Goal: Task Accomplishment & Management: Use online tool/utility

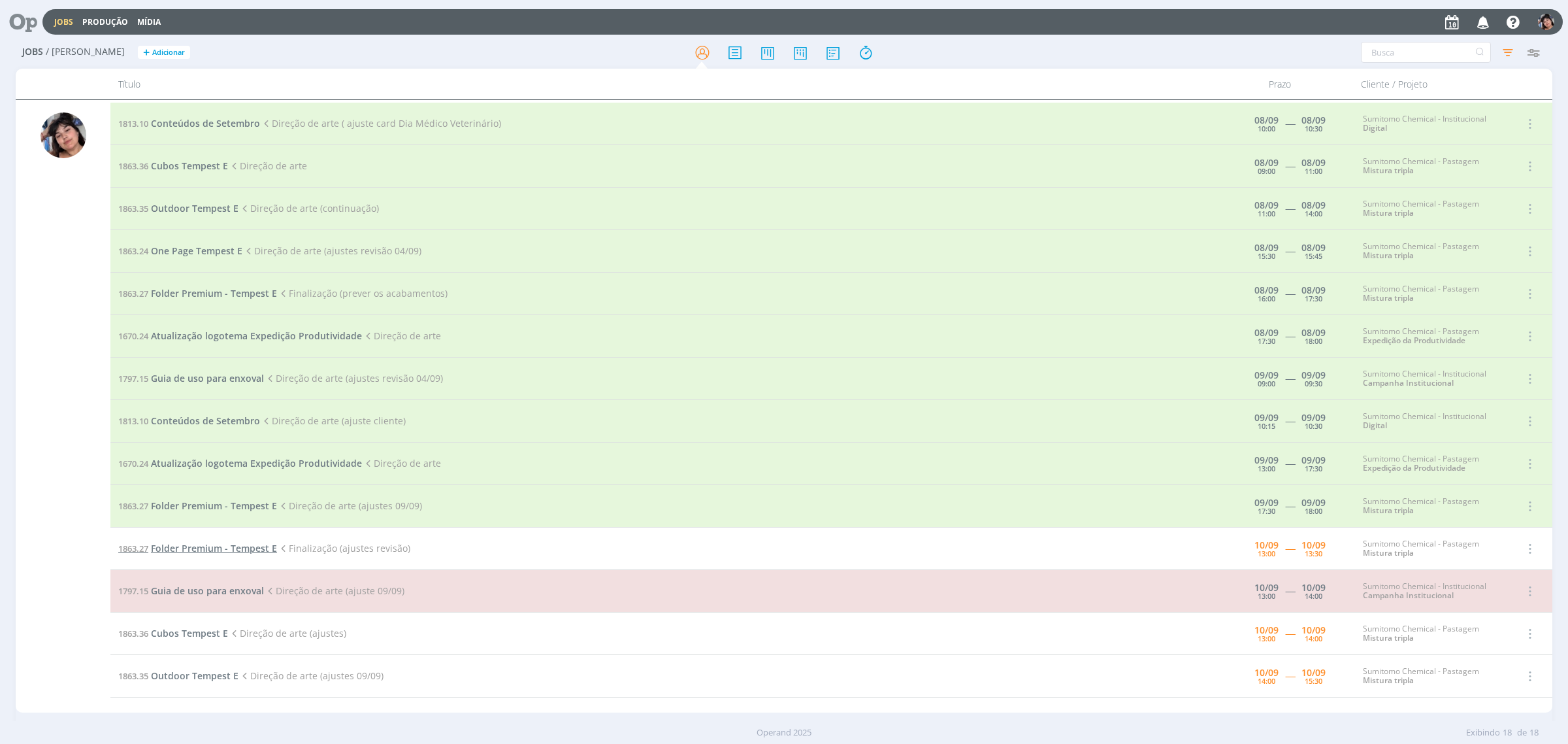
click at [237, 551] on span "Folder Premium - Tempest E" at bounding box center [213, 548] width 126 height 13
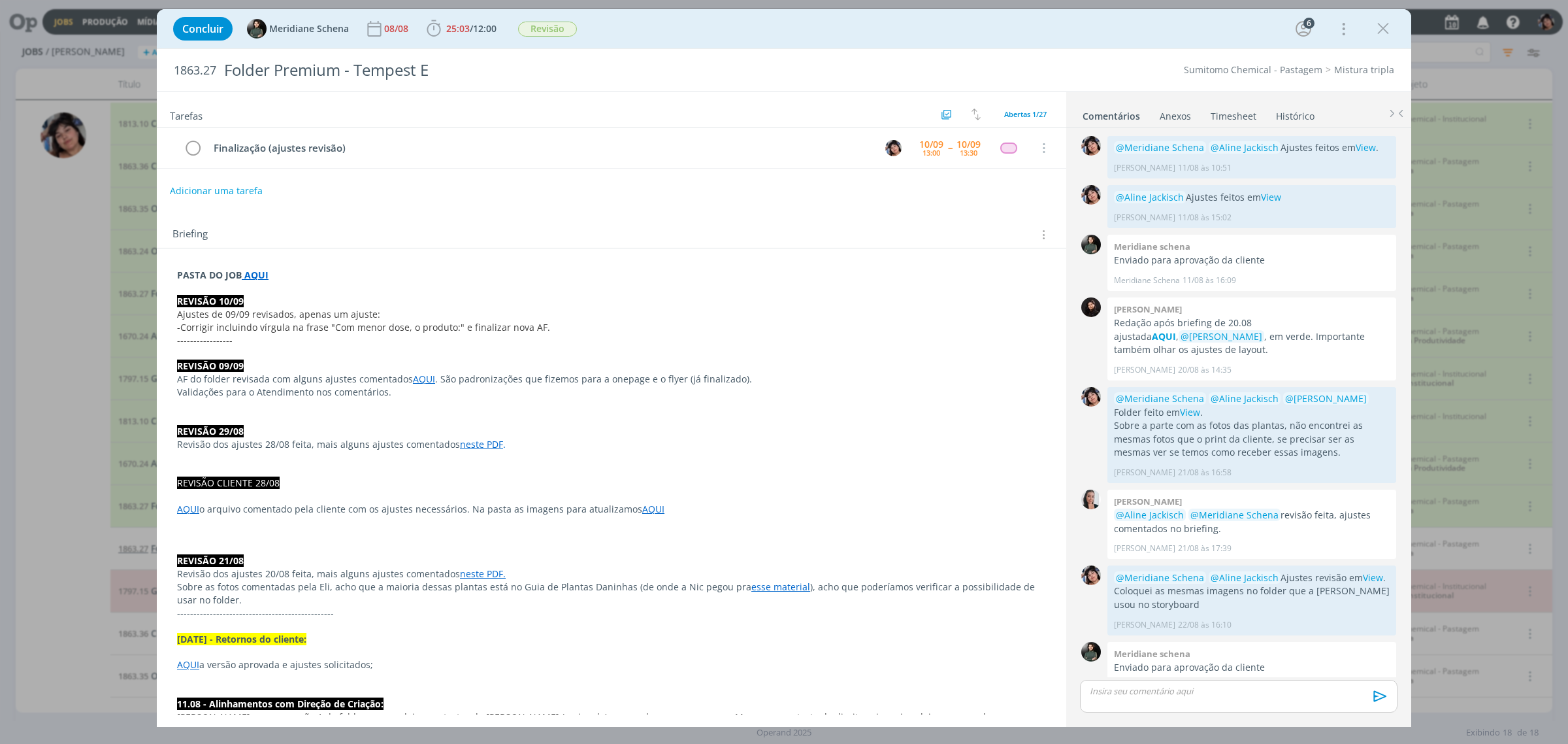
scroll to position [1110, 0]
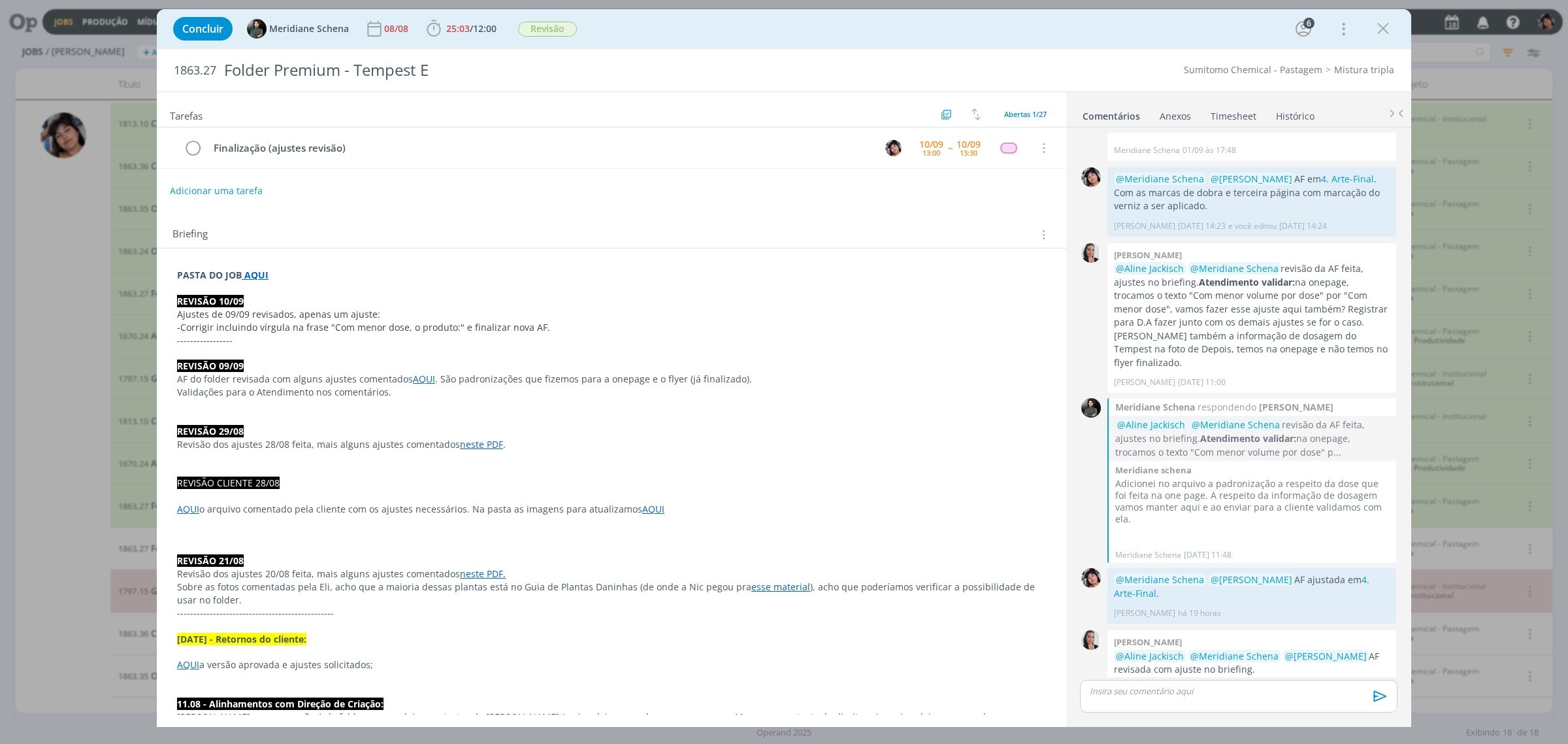
click at [239, 330] on span "-Corrigir incluindo vírgula na frase "Com menor dose, o produto:" e finalizar n…" at bounding box center [363, 327] width 373 height 13
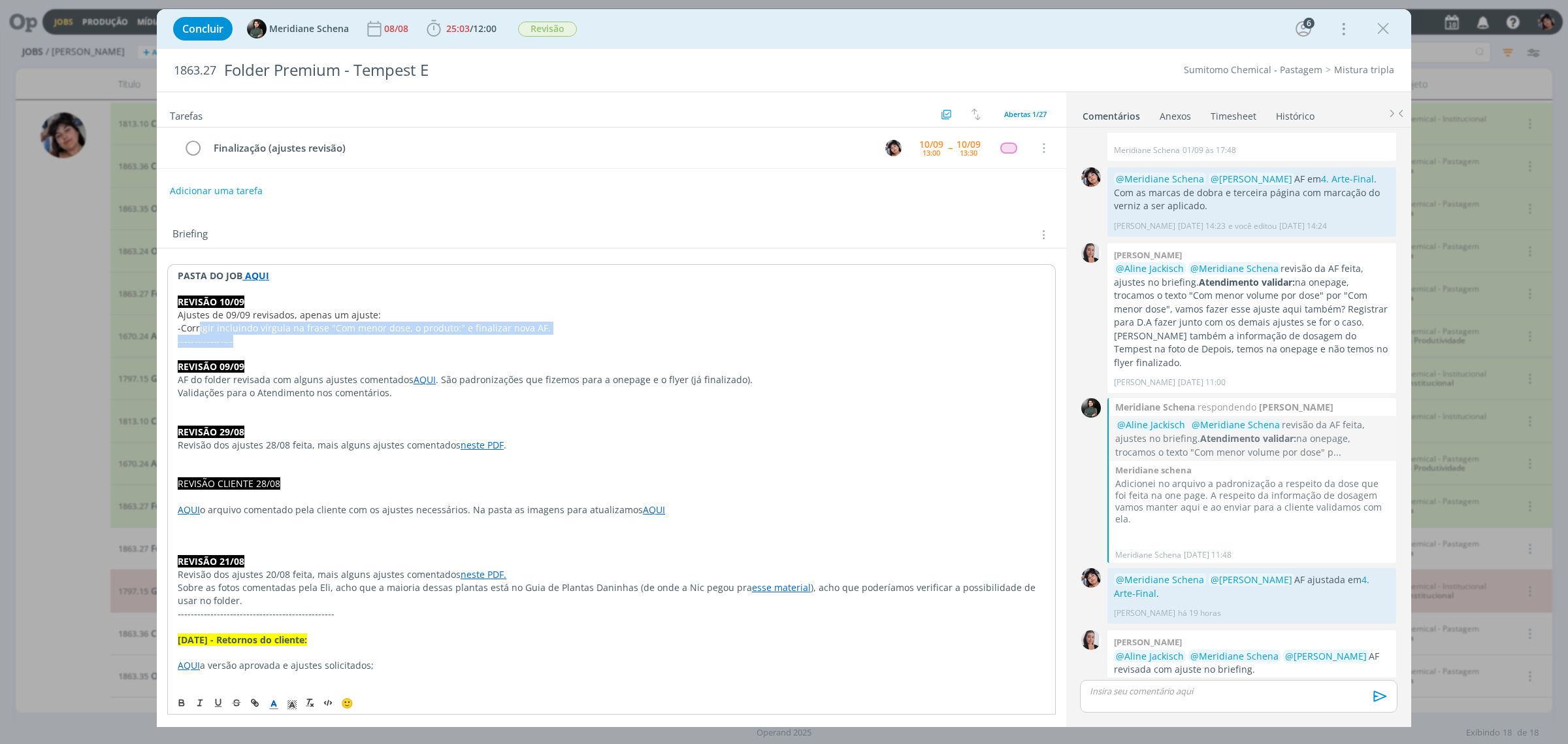
drag, startPoint x: 202, startPoint y: 332, endPoint x: 569, endPoint y: 343, distance: 367.2
click at [569, 343] on div "PASTA DO JOB AQUI REVISÃO 10/09 Ajustes de 09/09 revisados, apenas um ajuste: -…" at bounding box center [611, 743] width 888 height 958
click at [448, 332] on span "-Corrigir incluindo vírgula na frase "Com menor dose, o produto:" e finalizar n…" at bounding box center [364, 327] width 373 height 13
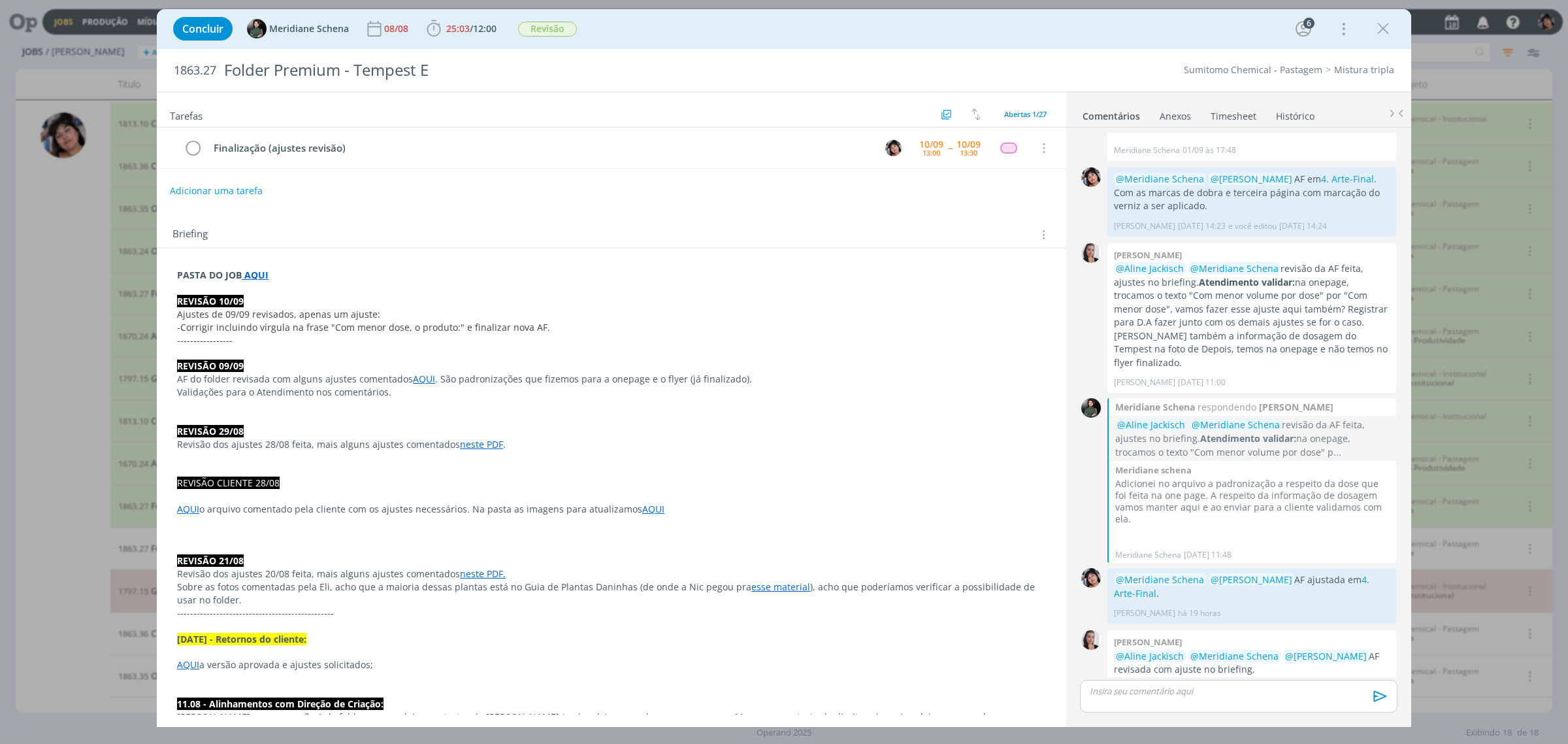
click at [475, 15] on div "Concluir Meridiane Schena 08/08 25:03 / 12:00 Iniciar Apontar Data * [DATE] Hor…" at bounding box center [783, 29] width 1235 height 32
click at [473, 23] on span "/" at bounding box center [471, 28] width 3 height 13
click at [477, 57] on span "Iniciar" at bounding box center [477, 57] width 27 height 9
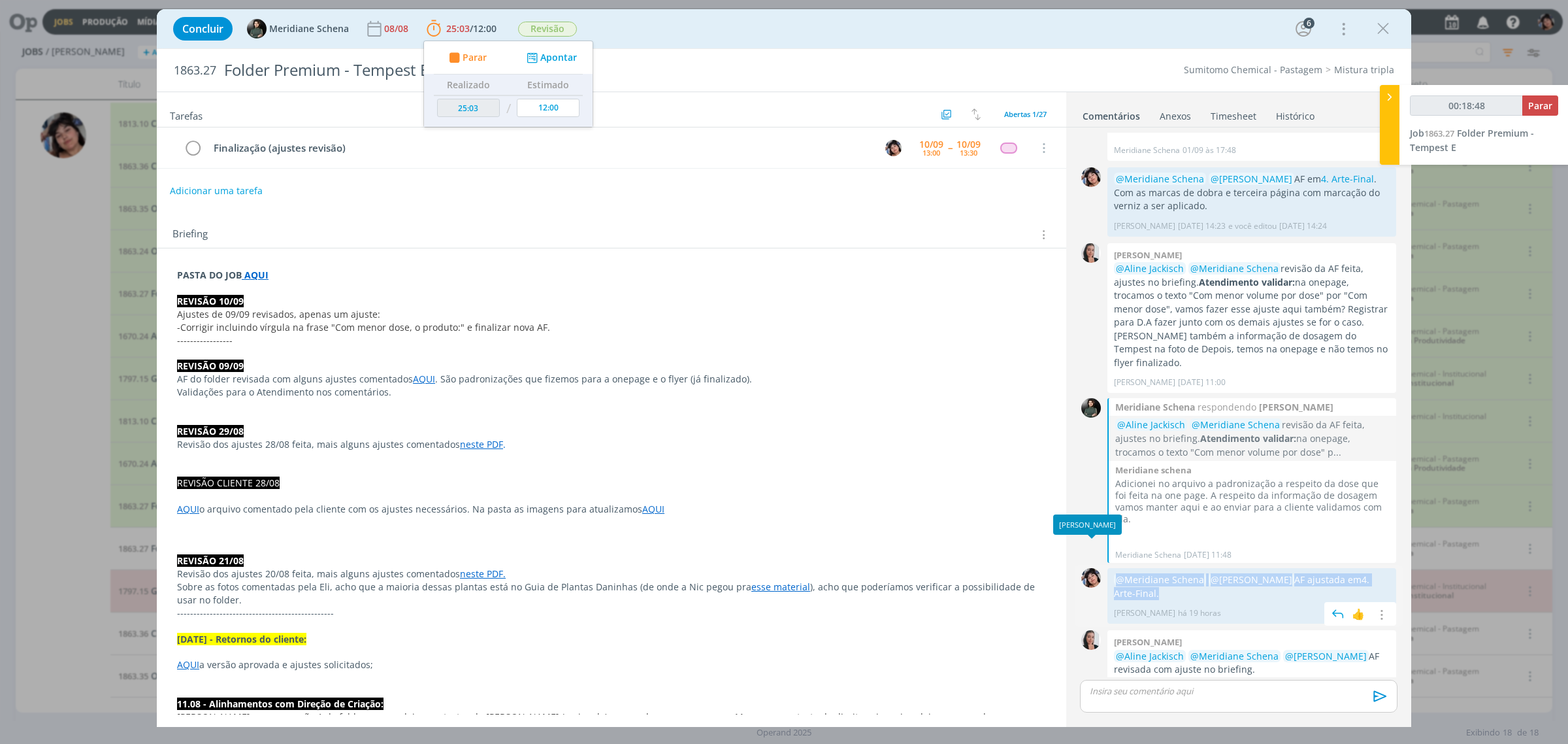
drag, startPoint x: 1180, startPoint y: 573, endPoint x: 1104, endPoint y: 548, distance: 80.0
click at [1104, 564] on div "0 @Meridiane Schena @[PERSON_NAME] AF ajustada em 4. Arte-Final . [PERSON_NAME]…" at bounding box center [1239, 595] width 328 height 63
copy div "0 @Meridiane Schena @[PERSON_NAME] AF ajustada em 4. Arte-Final ."
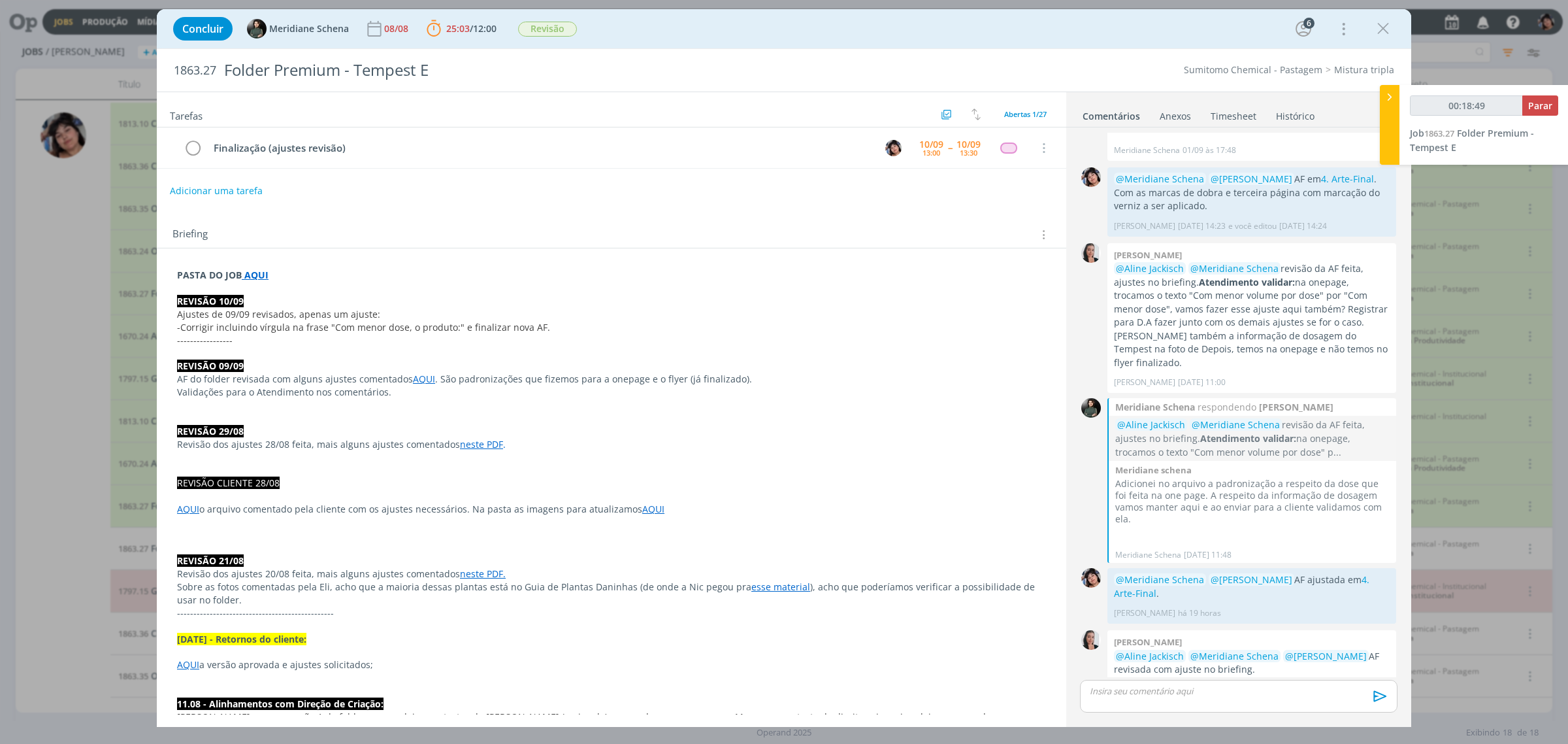
click at [1194, 700] on div "dialog" at bounding box center [1239, 696] width 318 height 32
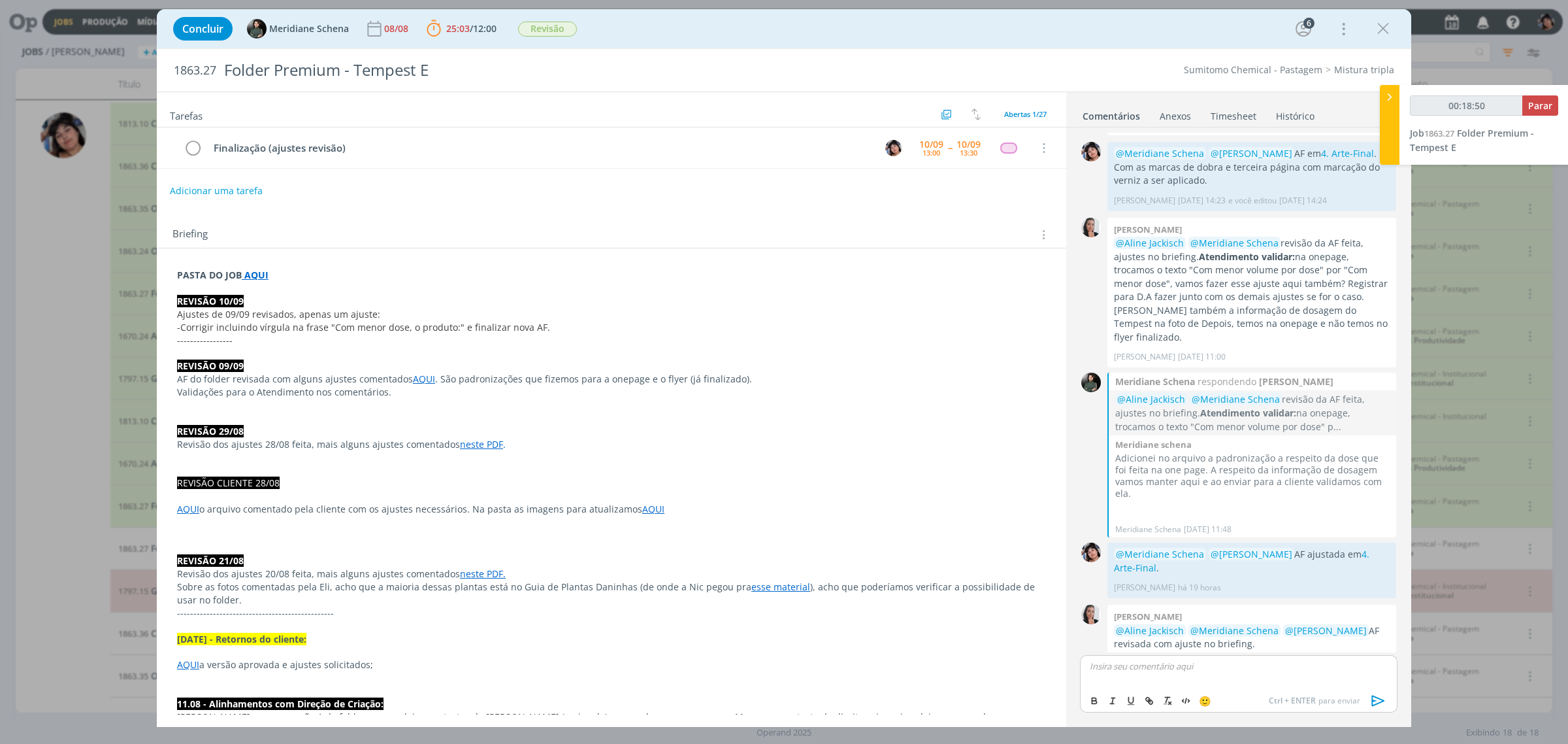
click at [1147, 670] on p "dialog" at bounding box center [1238, 666] width 296 height 12
click at [1211, 669] on span "@ [PERSON_NAME]" at bounding box center [1212, 666] width 74 height 12
click at [1370, 700] on icon "dialog" at bounding box center [1378, 701] width 20 height 20
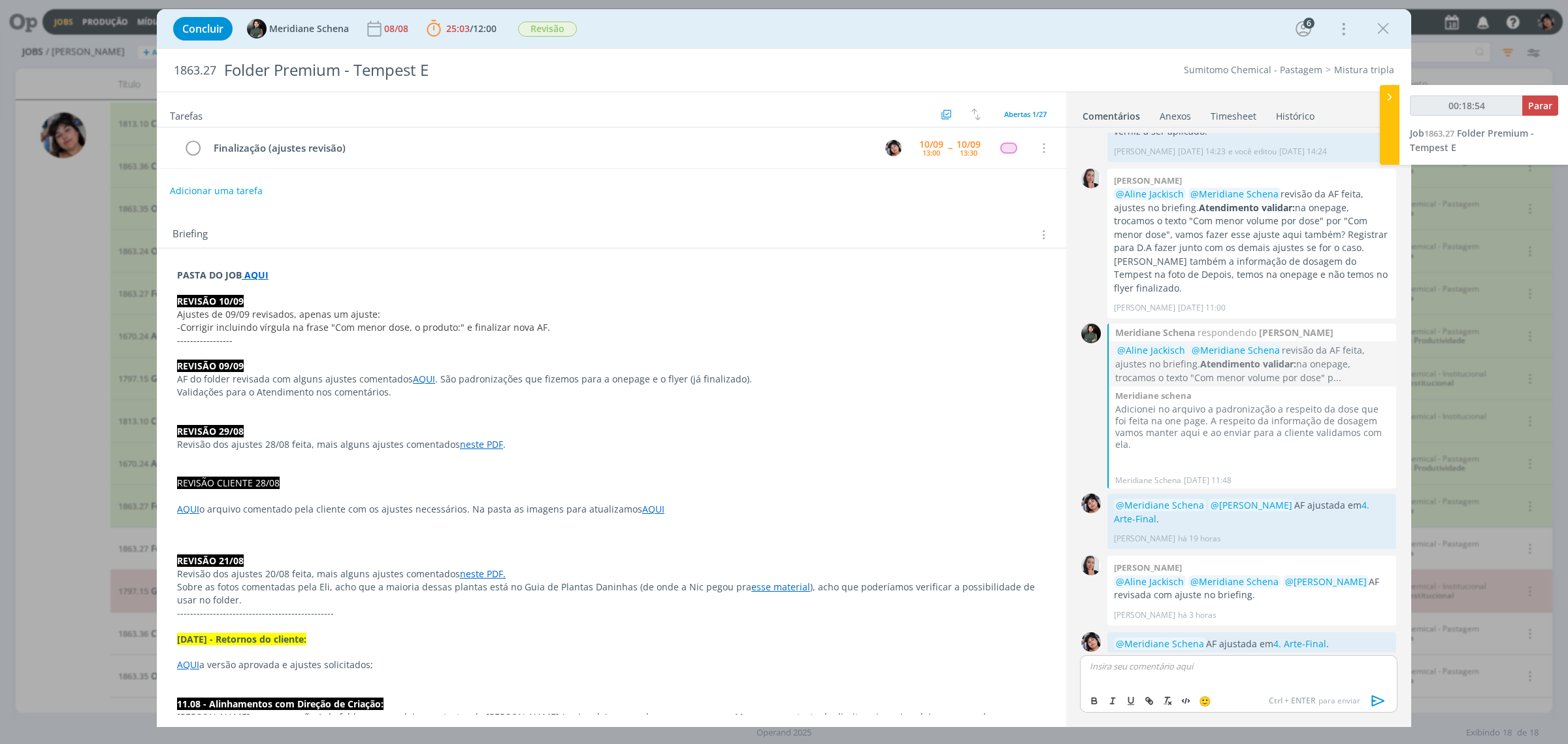
type input "00:18:55"
click at [1549, 108] on span "Parar" at bounding box center [1540, 105] width 24 height 13
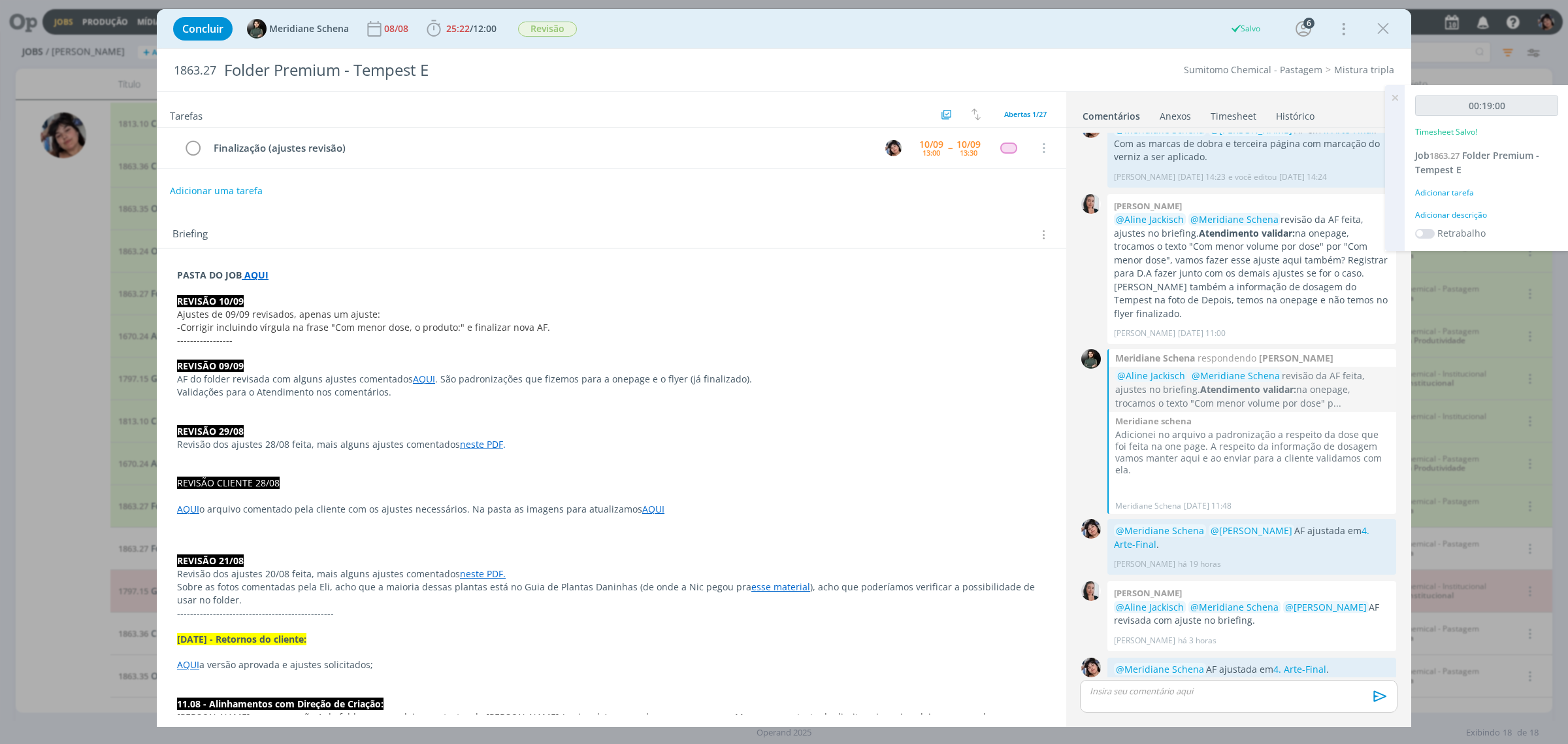
click at [1437, 194] on div "Adicionar tarefa" at bounding box center [1486, 193] width 143 height 12
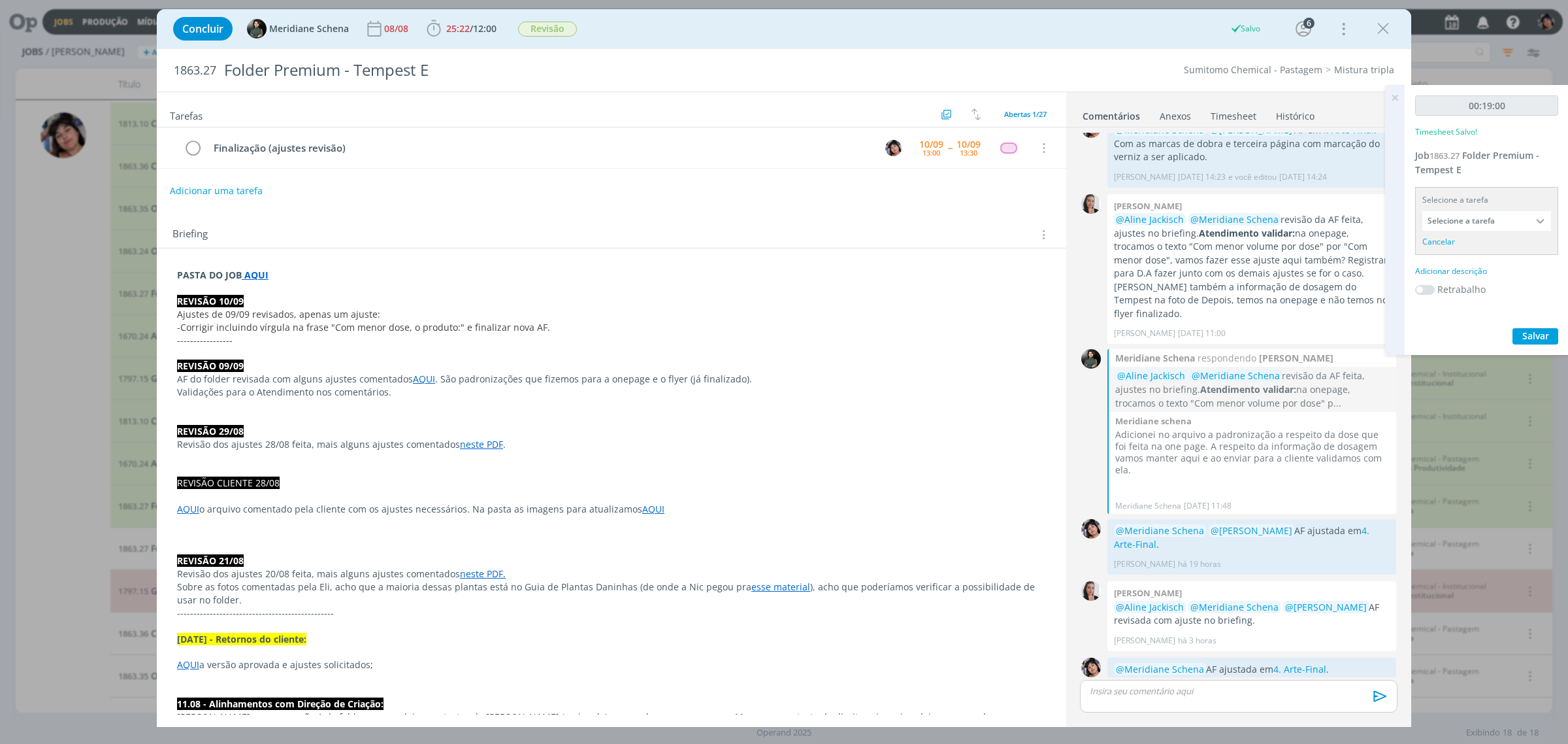
click at [1455, 219] on input "Selecione a tarefa" at bounding box center [1486, 221] width 129 height 20
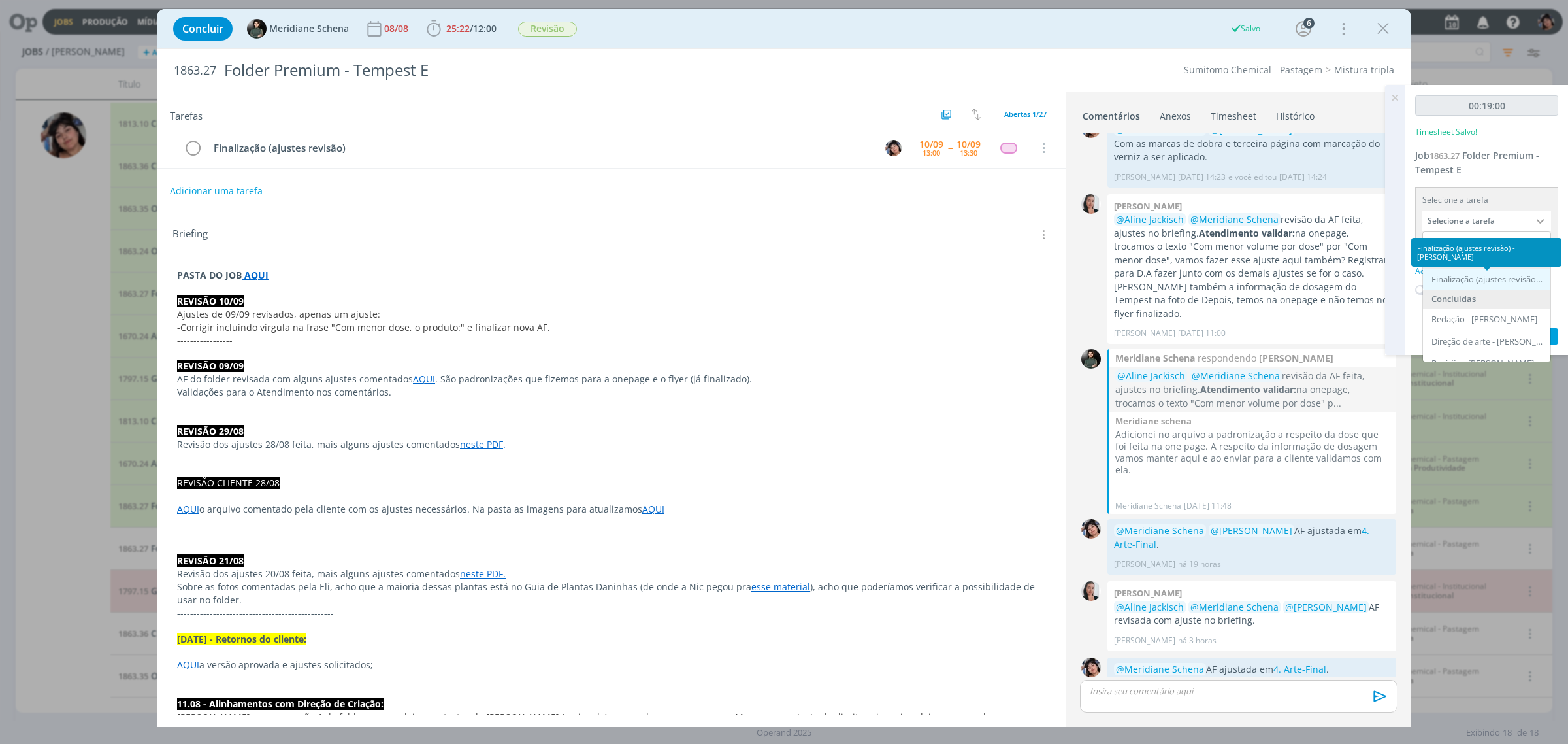
click at [1473, 278] on div "Finalização (ajustes revisão) - [PERSON_NAME]" at bounding box center [1488, 280] width 113 height 10
type input "Finalização (ajustes revisão)"
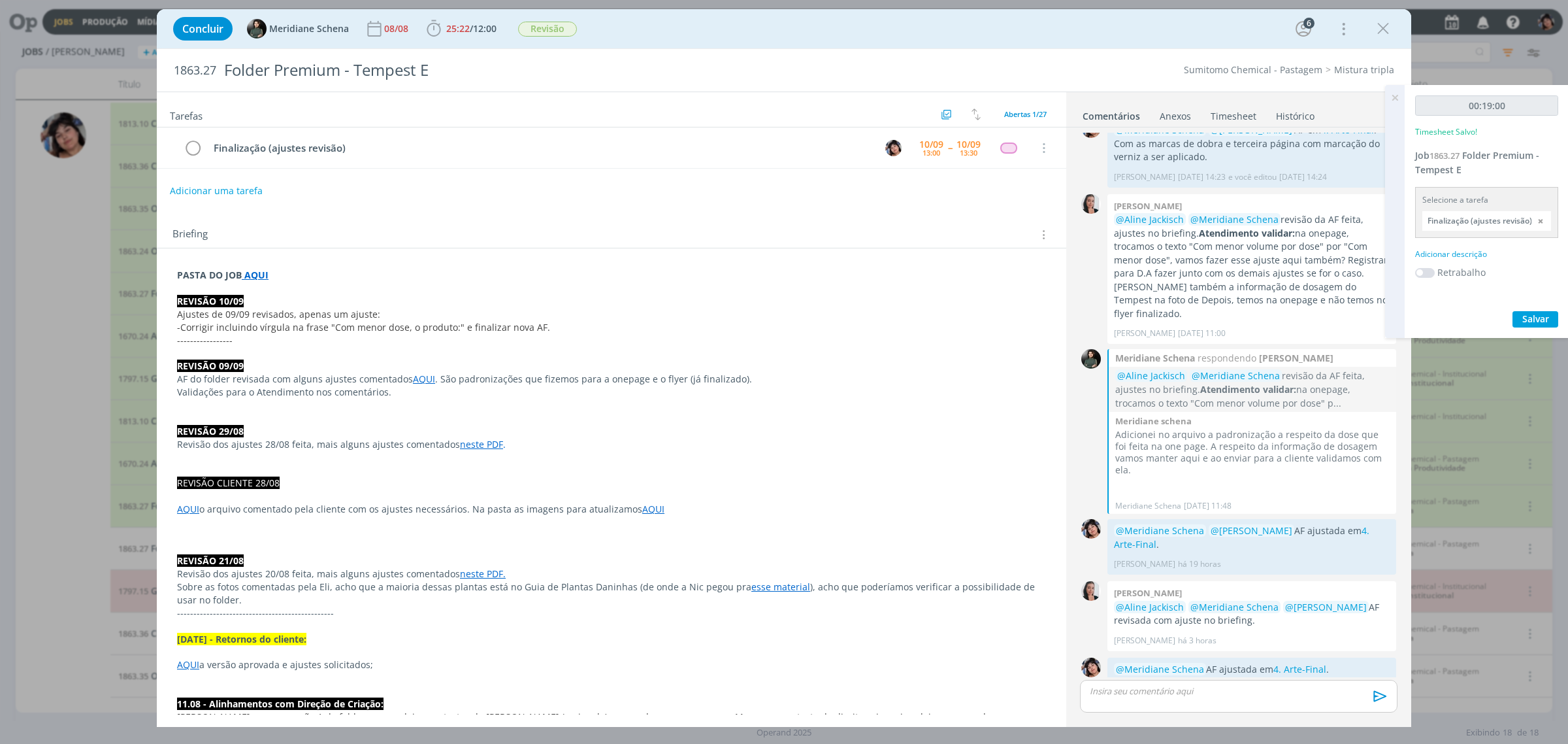
click at [1464, 246] on div "00:19:00 Timesheet Salvo! Job 1863.27 Folder Premium - Tempest E Selecione a ta…" at bounding box center [1486, 211] width 164 height 253
click at [1464, 250] on div "Adicionar descrição" at bounding box center [1486, 255] width 143 height 12
click at [1467, 274] on textarea at bounding box center [1486, 274] width 137 height 46
type textarea "Ajuste af"
click at [1461, 312] on label "Retrabalho" at bounding box center [1461, 313] width 49 height 14
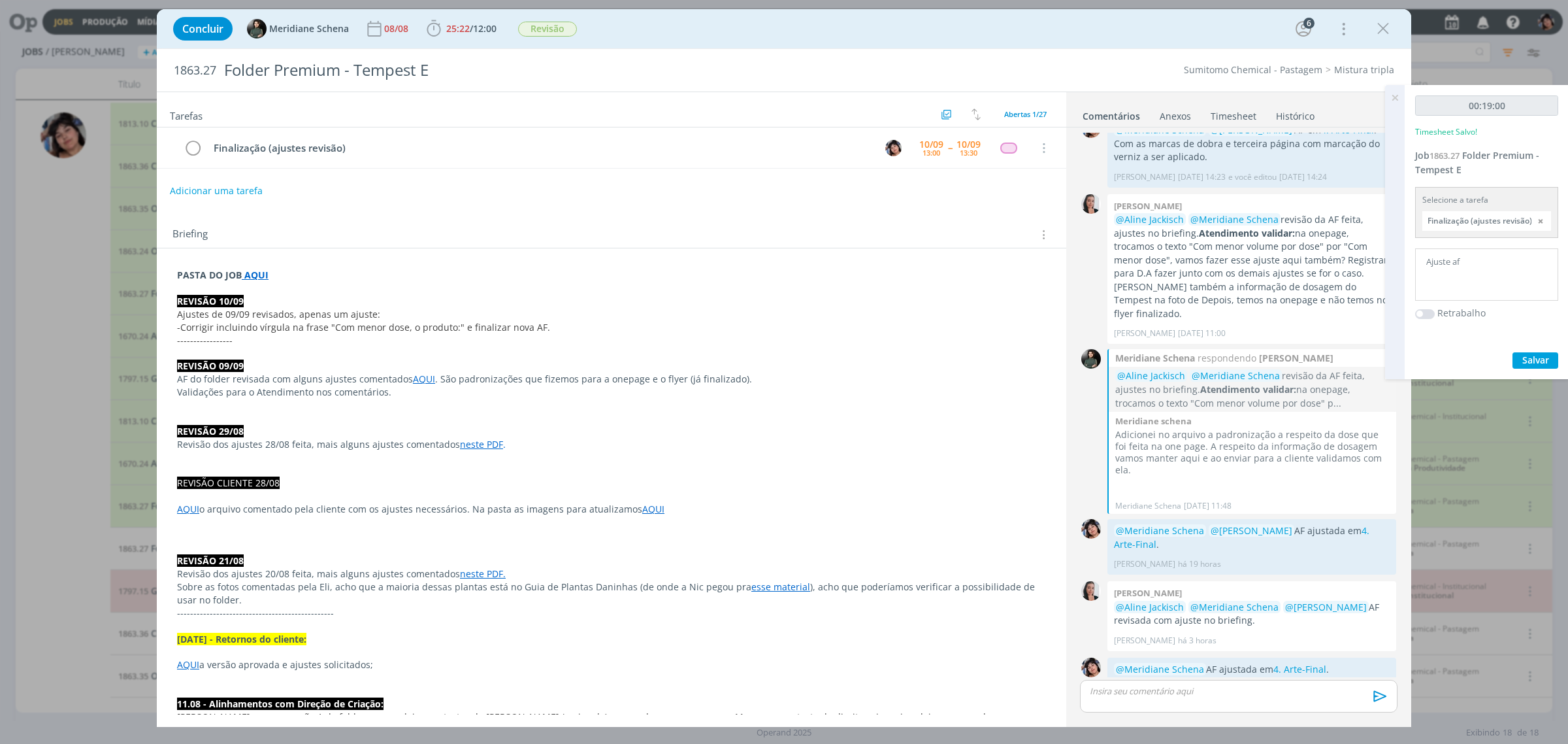
click at [1430, 313] on span at bounding box center [1425, 313] width 20 height 10
click at [1527, 355] on span "Salvar" at bounding box center [1536, 360] width 26 height 13
click at [193, 149] on icon "dialog" at bounding box center [193, 148] width 18 height 20
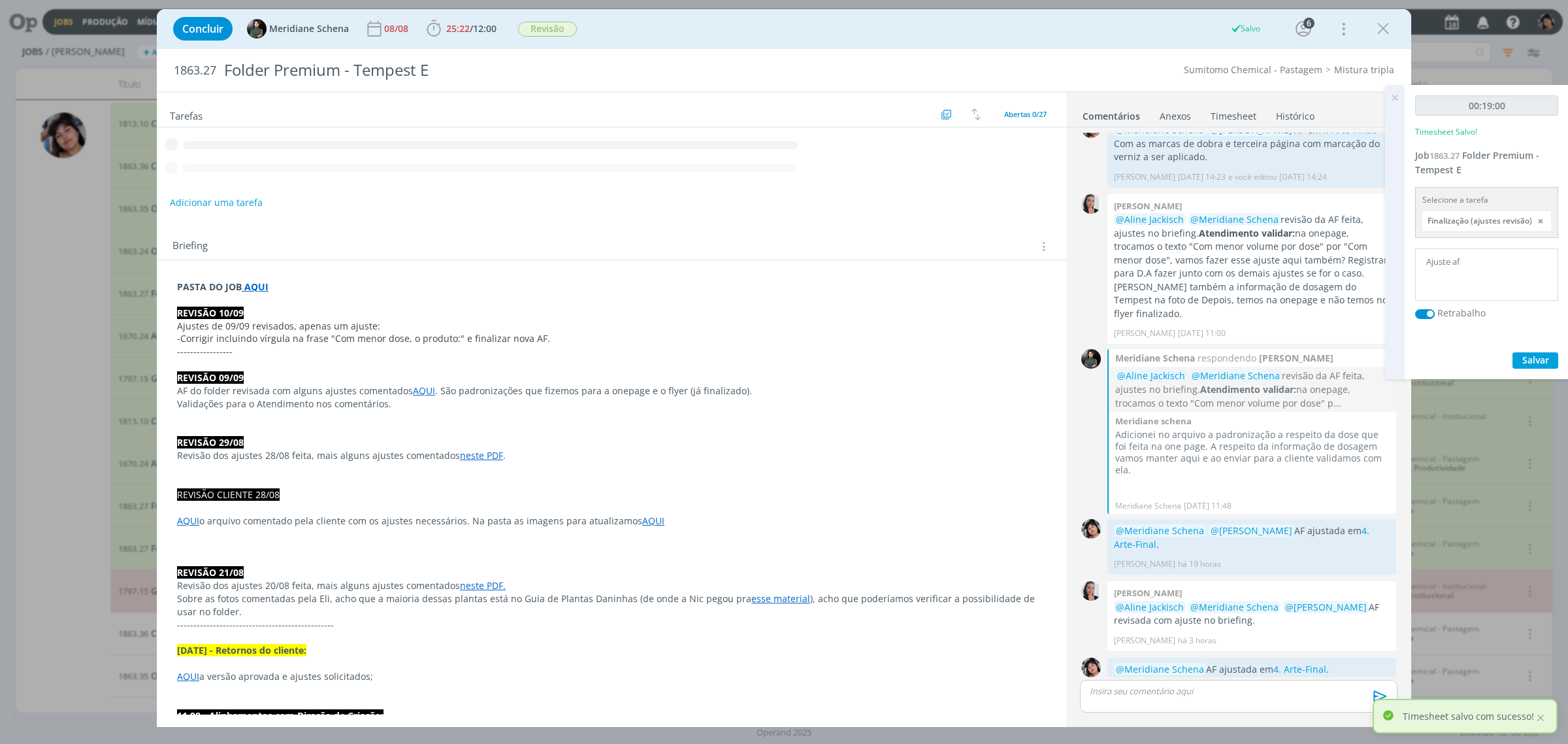
click at [1376, 29] on icon "dialog" at bounding box center [1383, 29] width 20 height 20
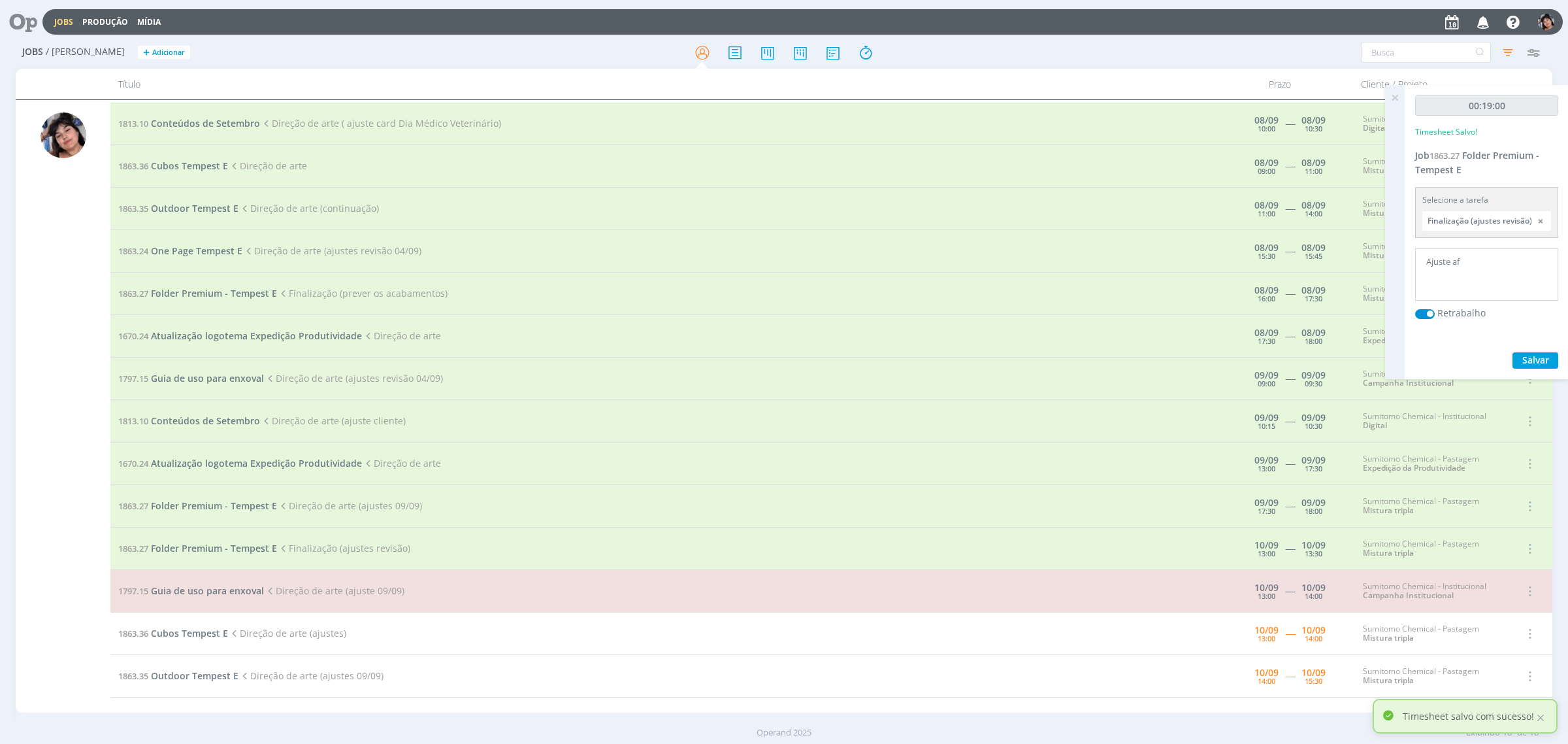
click at [1398, 96] on div at bounding box center [784, 372] width 1568 height 744
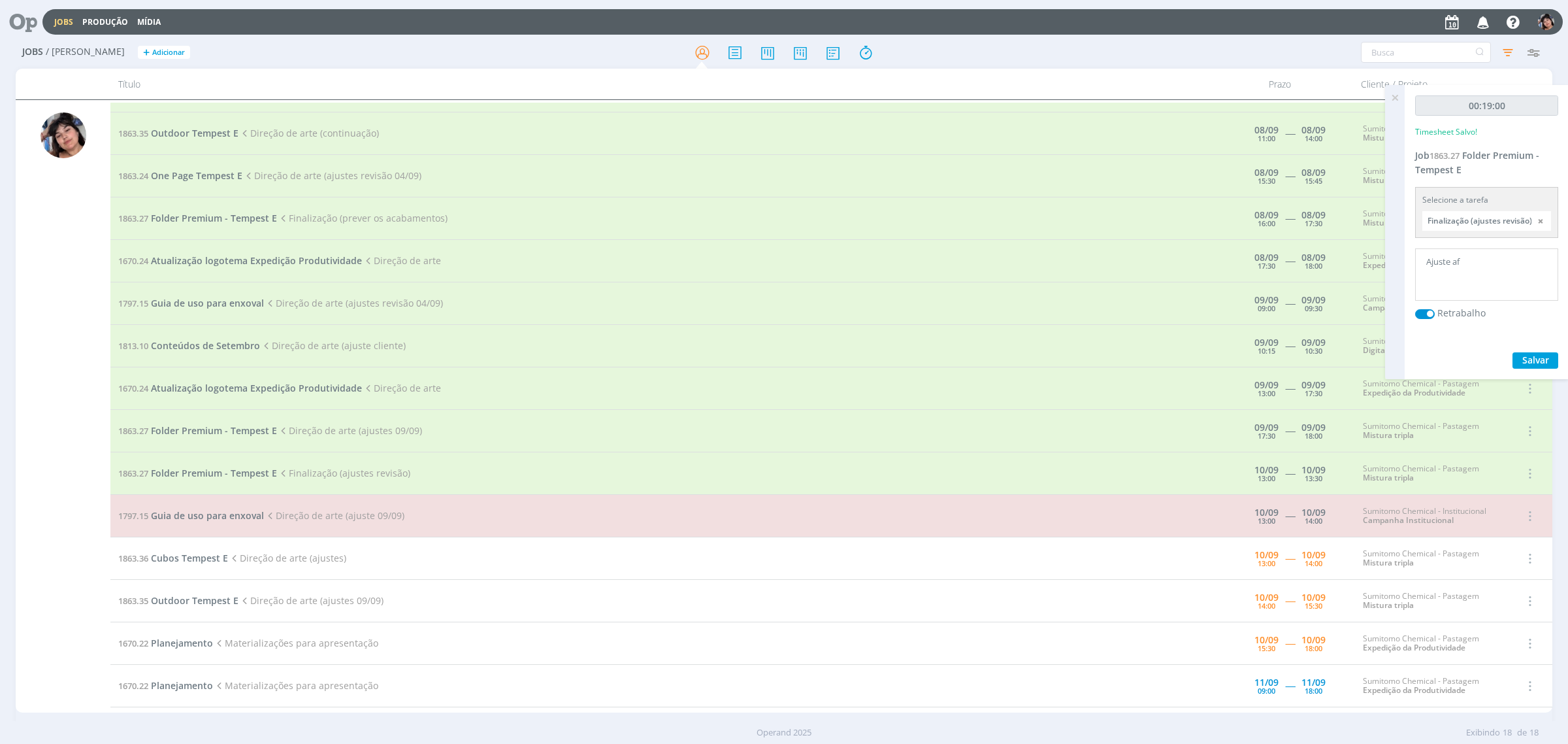
scroll to position [82, 0]
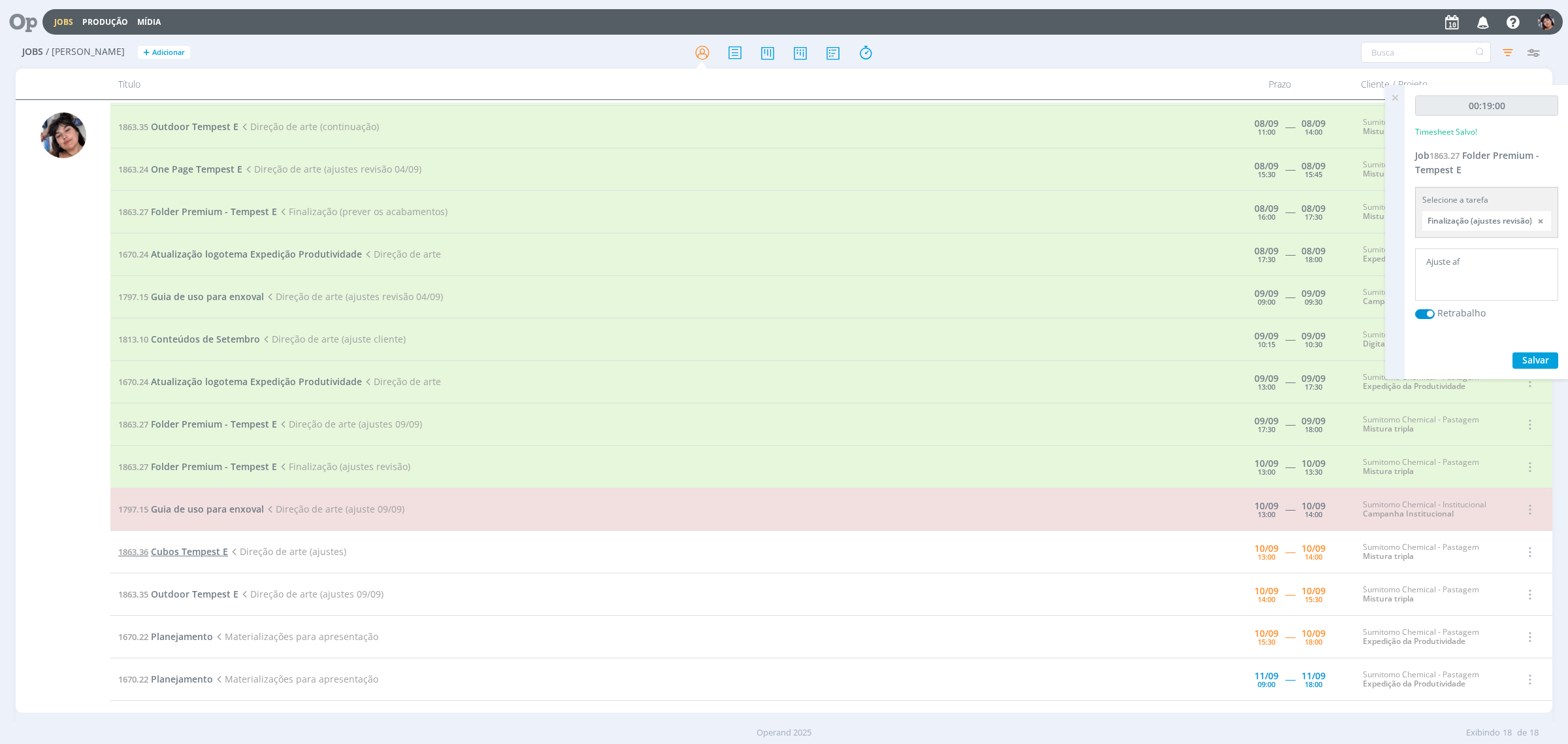
click at [184, 550] on span "Cubos Tempest E" at bounding box center [189, 551] width 77 height 13
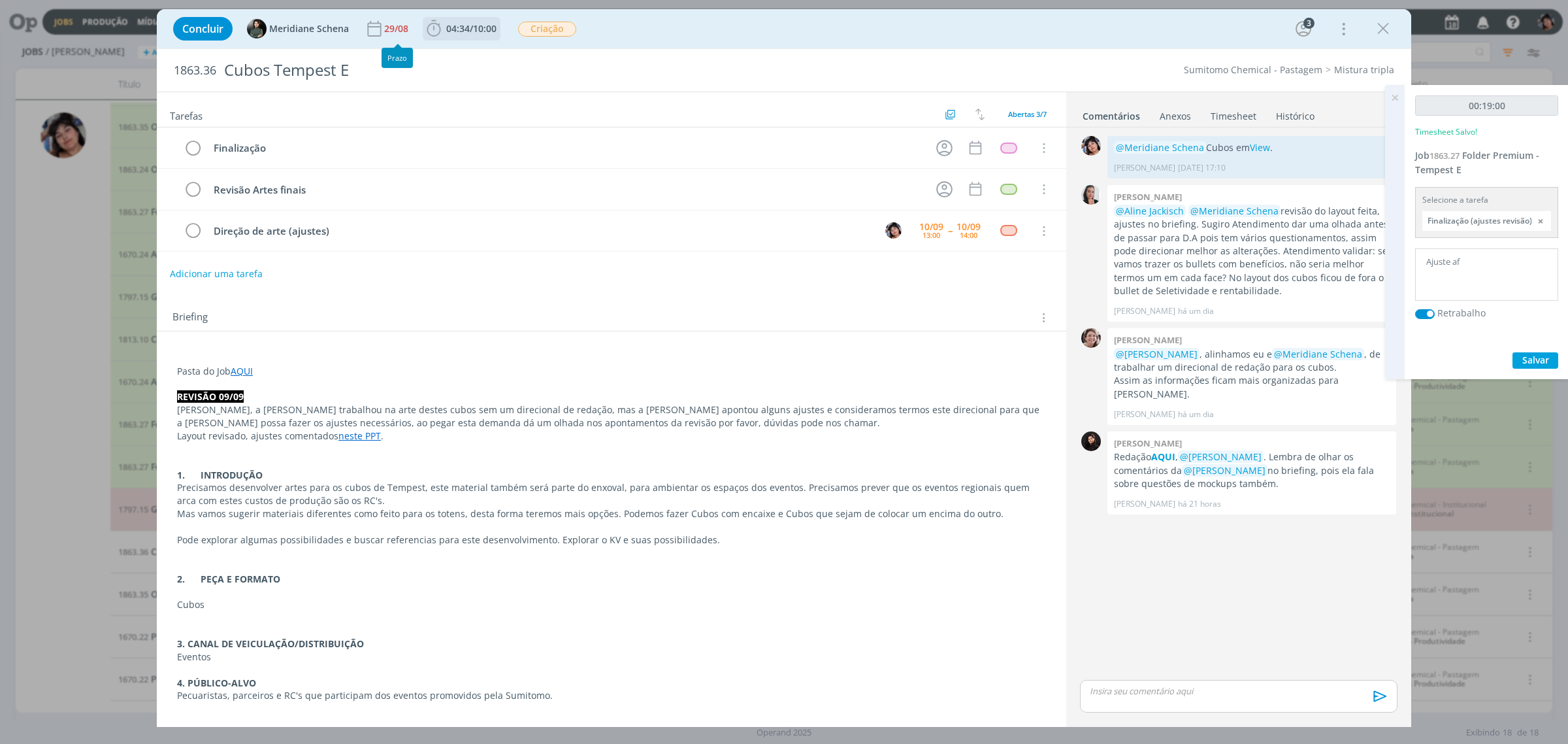
click at [469, 36] on span "04:34 / 10:00" at bounding box center [461, 29] width 75 height 20
click at [484, 60] on span "Iniciar" at bounding box center [477, 57] width 27 height 9
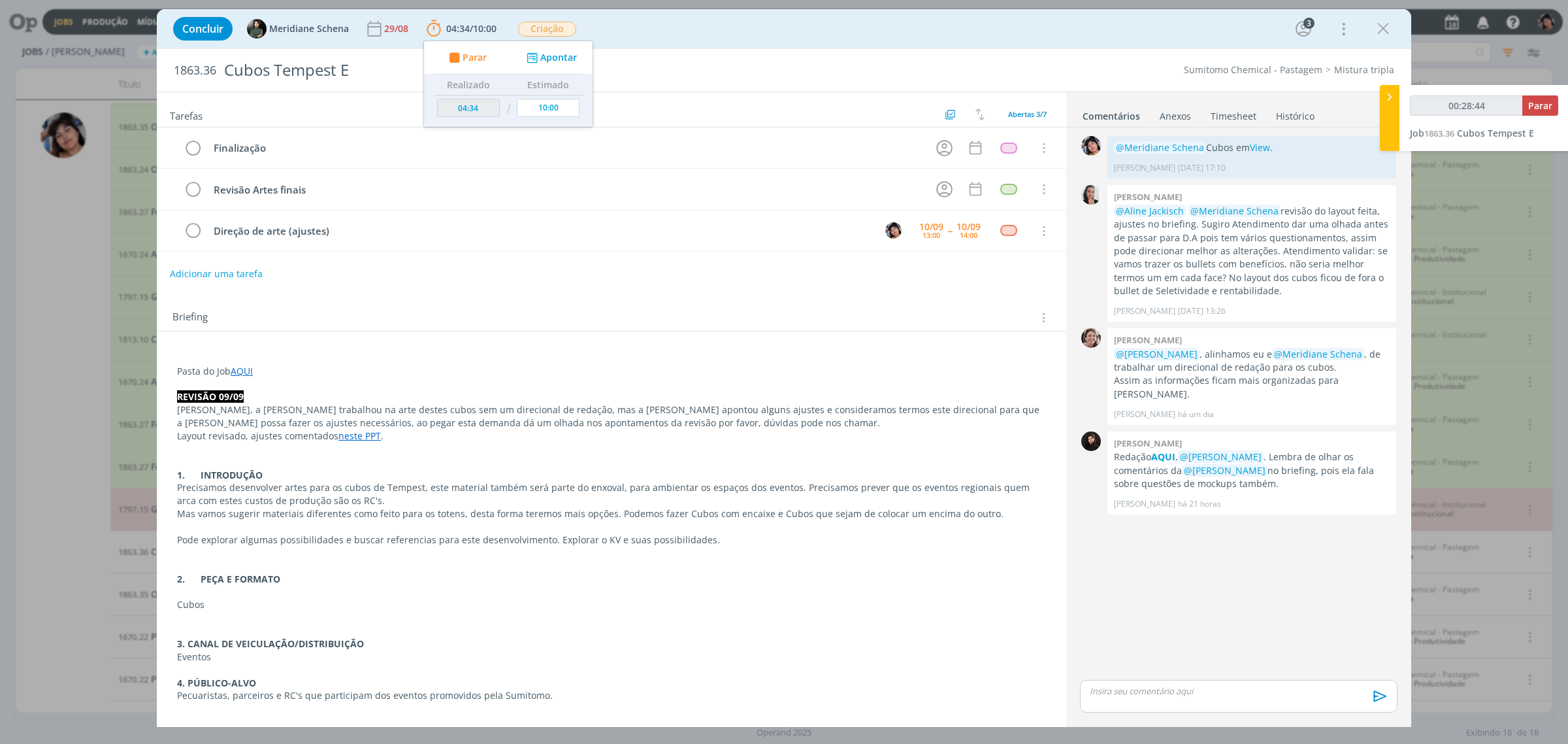
type input "00:28:45"
